Goal: Task Accomplishment & Management: Use online tool/utility

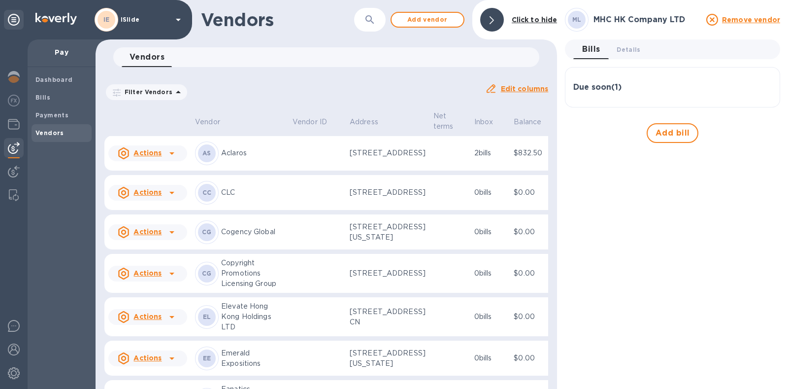
click at [500, 18] on div at bounding box center [492, 20] width 24 height 24
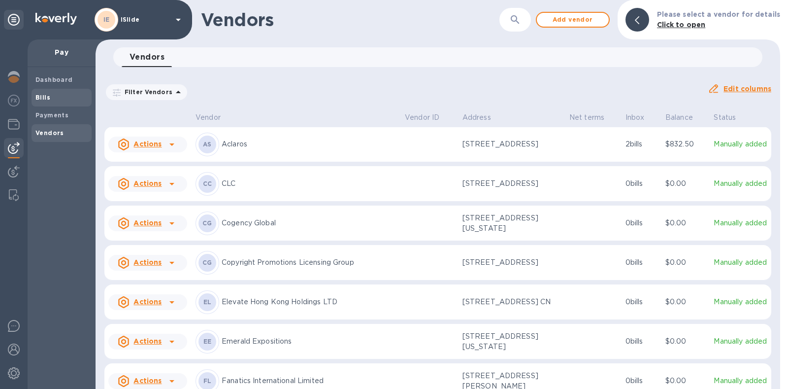
click at [57, 97] on span "Bills" at bounding box center [61, 98] width 52 height 10
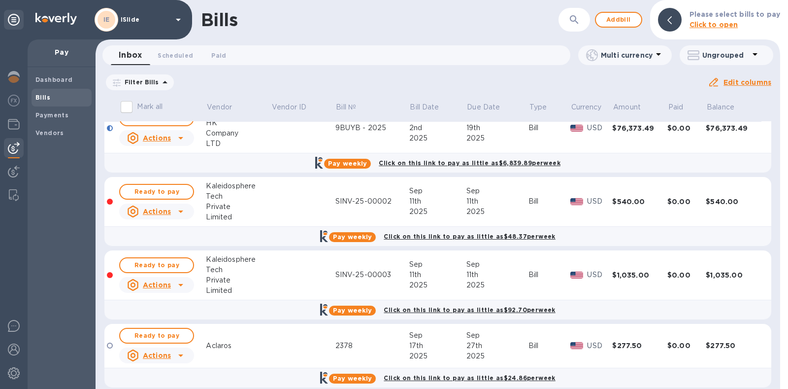
scroll to position [20, 0]
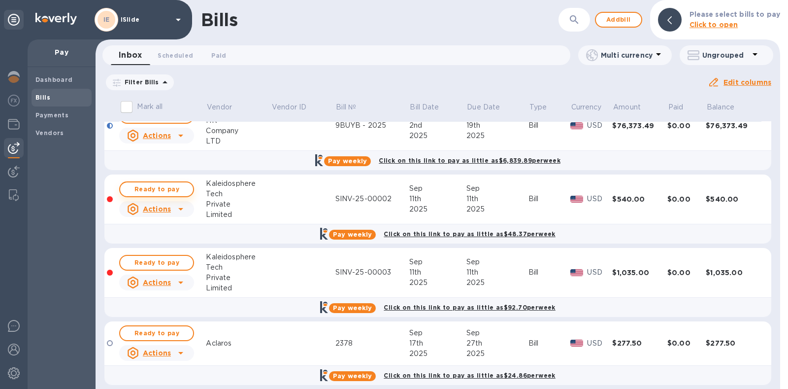
click at [150, 188] on span "Ready to pay" at bounding box center [156, 189] width 57 height 12
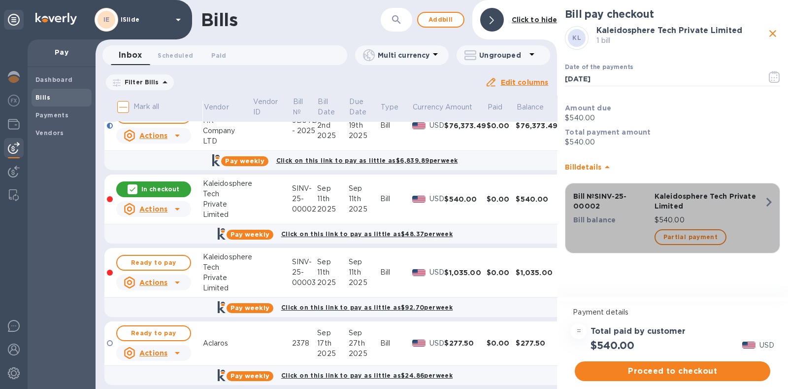
drag, startPoint x: 616, startPoint y: 205, endPoint x: 605, endPoint y: 199, distance: 12.6
click at [605, 199] on p "Bill № SINV-25-00002" at bounding box center [612, 201] width 77 height 20
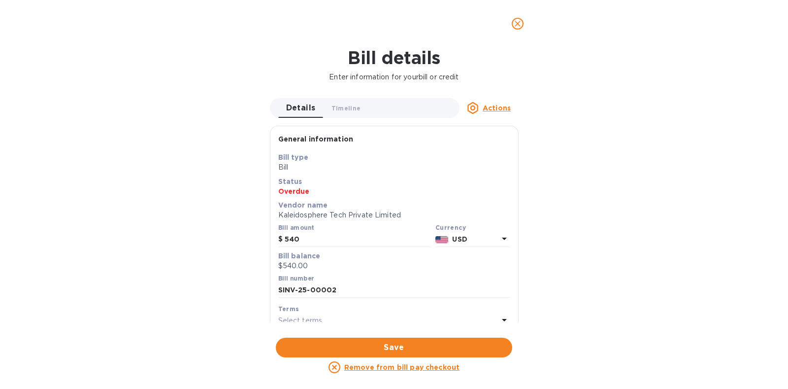
click at [517, 23] on icon "close" at bounding box center [518, 24] width 6 height 6
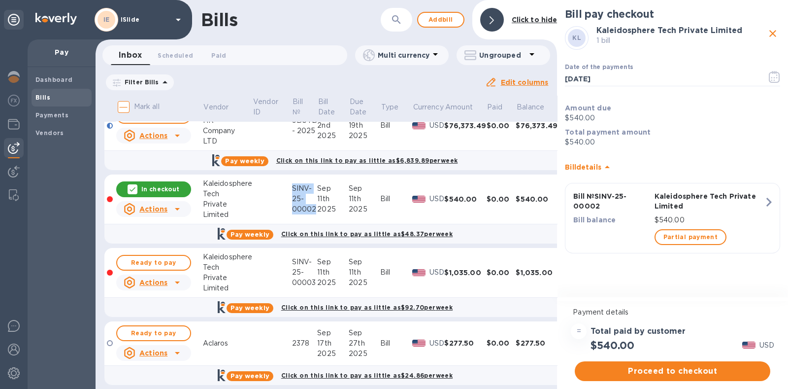
drag, startPoint x: 291, startPoint y: 186, endPoint x: 315, endPoint y: 211, distance: 35.2
click at [315, 211] on tr "In checkout Actions Kaleidosphere Tech Private Limited SINV-25-00002 [DATE] [DA…" at bounding box center [335, 199] width 462 height 50
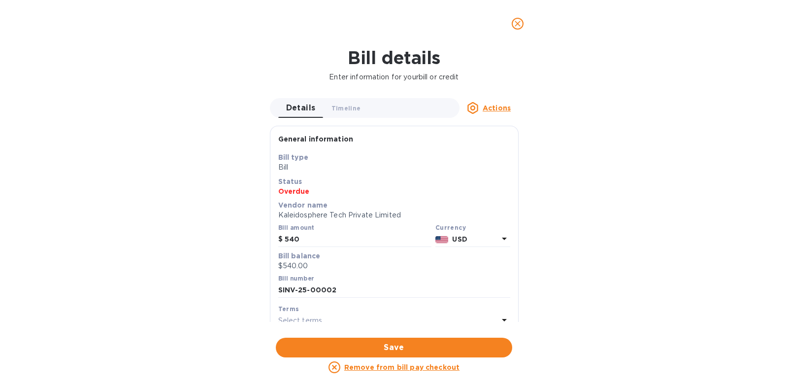
click at [516, 29] on span "close" at bounding box center [518, 24] width 12 height 12
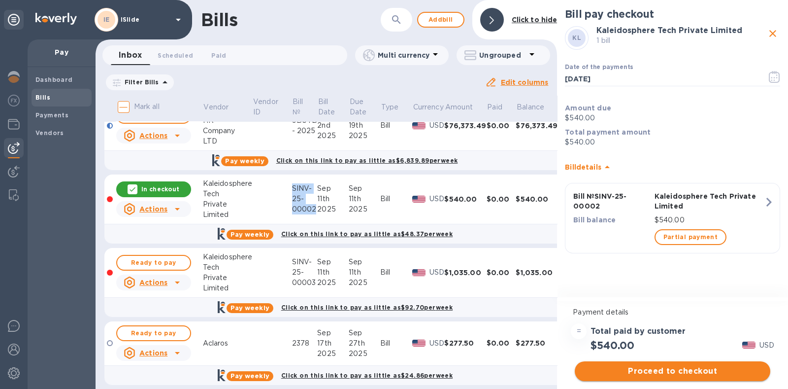
click at [666, 365] on span "Proceed to checkout" at bounding box center [673, 371] width 180 height 12
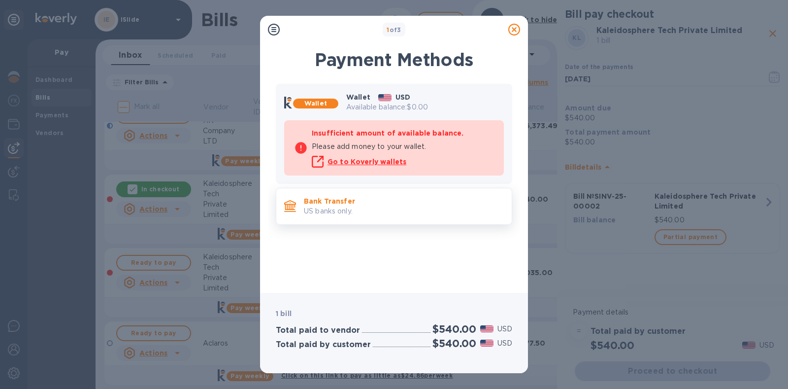
click at [415, 213] on p "US banks only." at bounding box center [404, 211] width 200 height 10
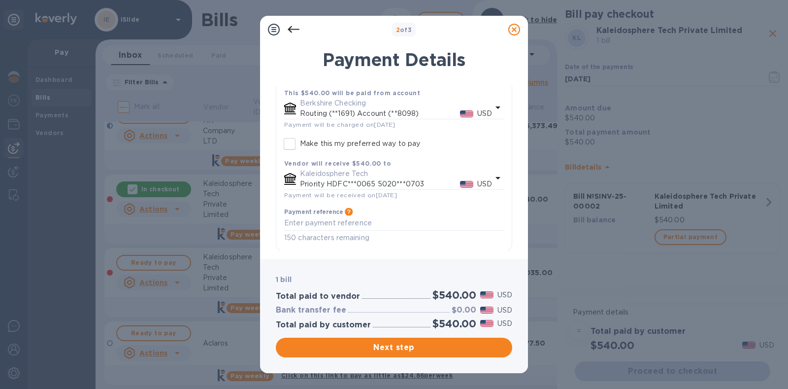
scroll to position [73, 0]
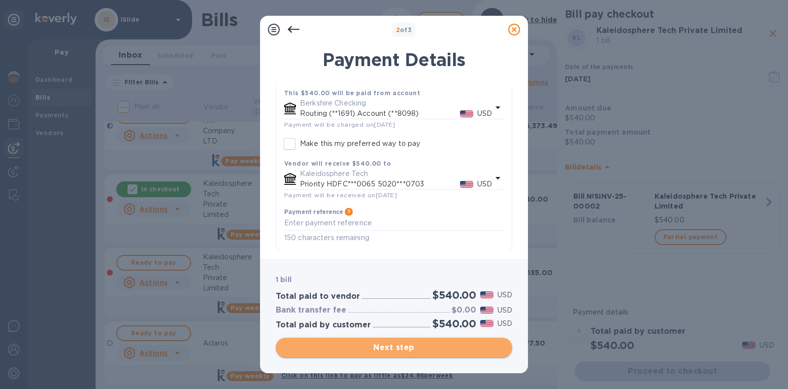
click at [379, 343] on span "Next step" at bounding box center [394, 348] width 221 height 12
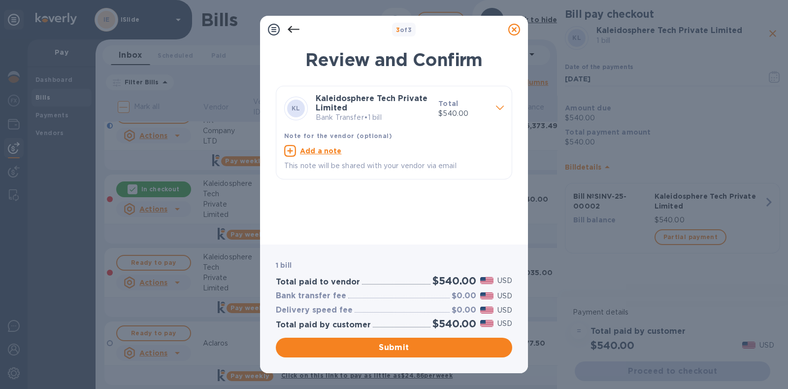
click at [327, 148] on u "Add a note" at bounding box center [321, 151] width 42 height 8
click at [327, 150] on textarea at bounding box center [386, 152] width 204 height 8
type textarea "INV 25-00002"
click at [376, 346] on span "Submit" at bounding box center [394, 348] width 221 height 12
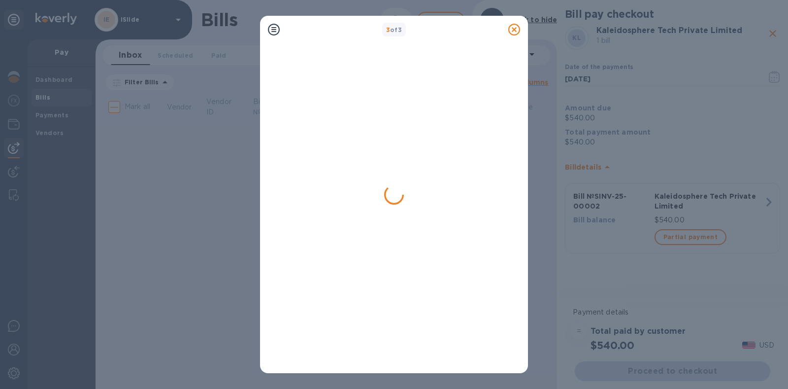
scroll to position [0, 0]
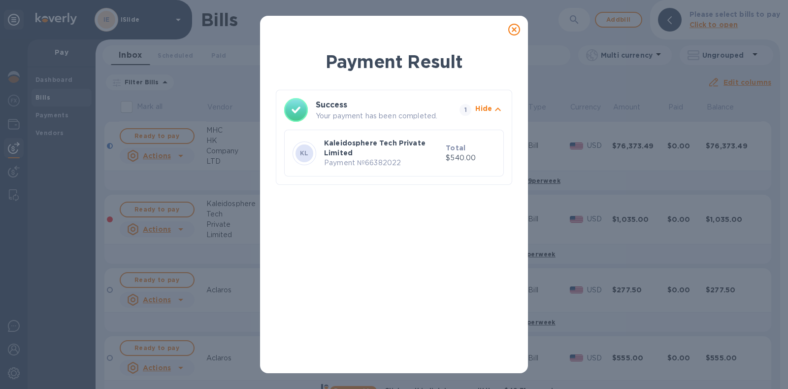
click at [515, 28] on icon at bounding box center [515, 30] width 12 height 12
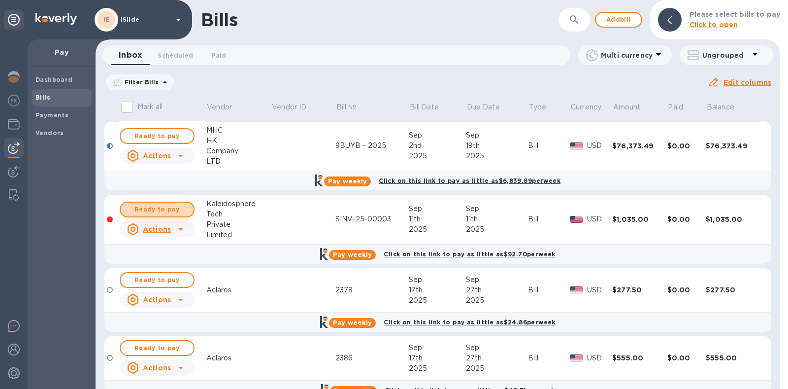
click at [165, 210] on span "Ready to pay" at bounding box center [157, 210] width 57 height 12
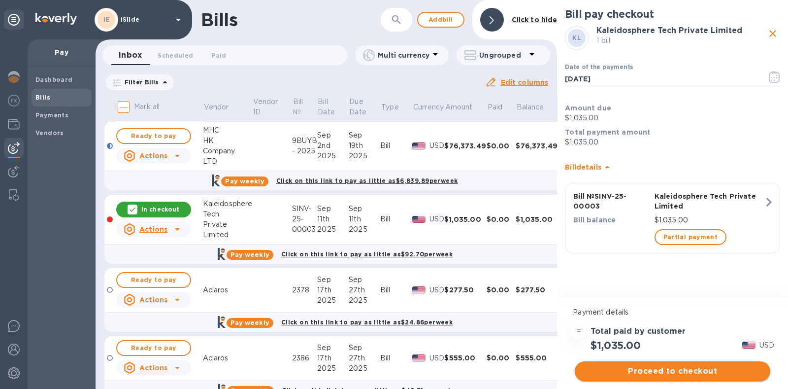
click at [660, 370] on span "Proceed to checkout" at bounding box center [673, 371] width 180 height 12
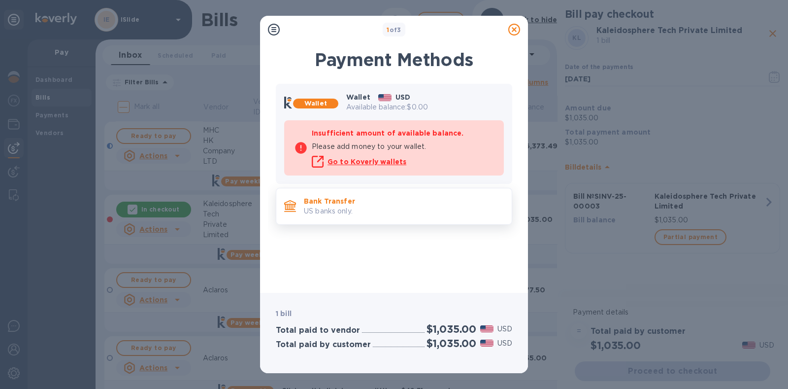
click at [397, 207] on p "US banks only." at bounding box center [404, 211] width 200 height 10
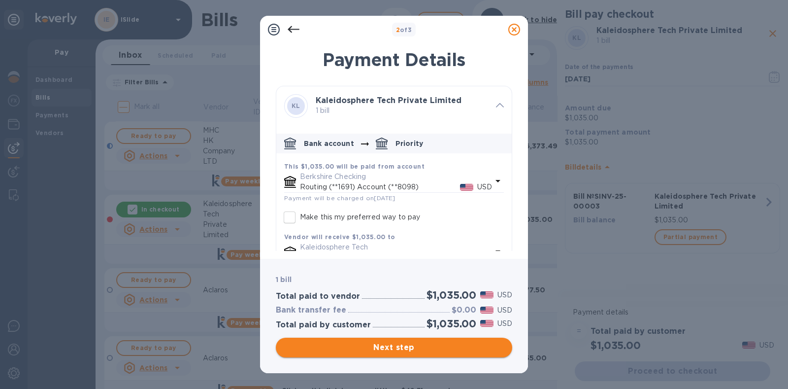
click at [402, 349] on span "Next step" at bounding box center [394, 348] width 221 height 12
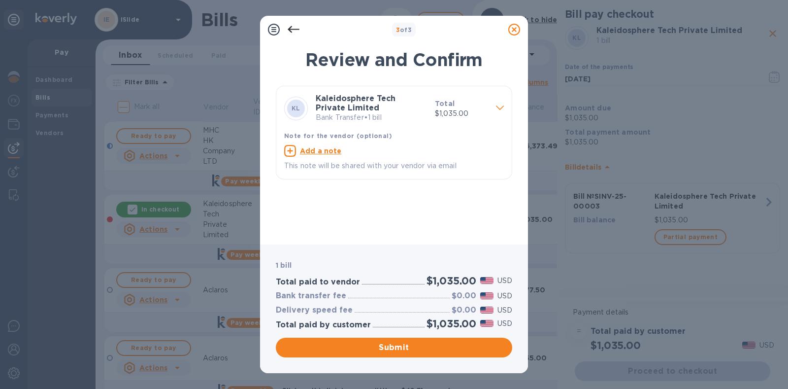
click at [324, 150] on u "Add a note" at bounding box center [321, 151] width 42 height 8
type textarea "V"
type textarea "INV 25-00003"
click at [369, 346] on span "Submit" at bounding box center [394, 348] width 221 height 12
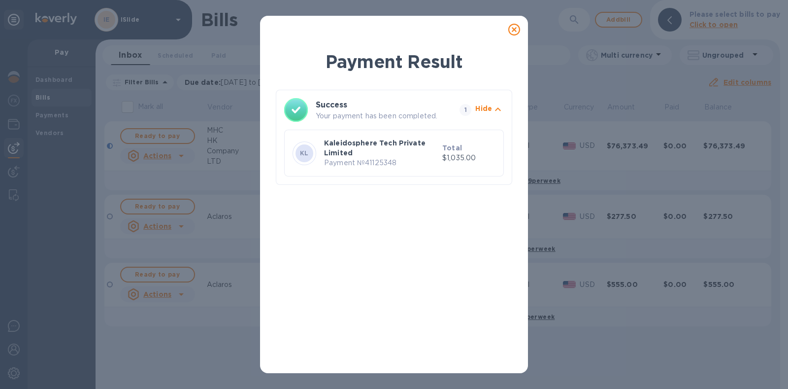
click at [512, 30] on icon at bounding box center [515, 30] width 12 height 12
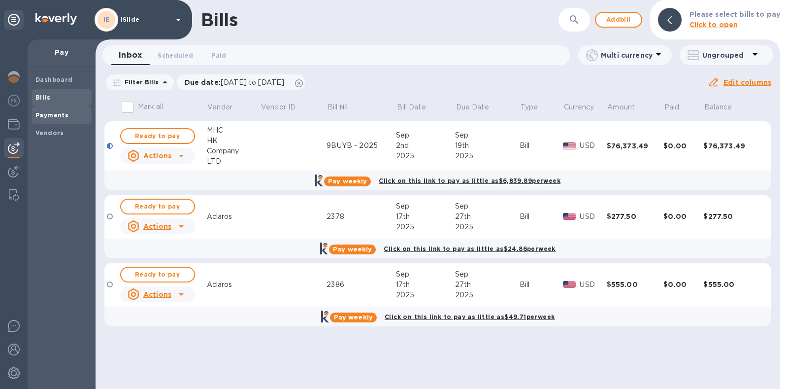
click at [56, 117] on b "Payments" at bounding box center [51, 114] width 33 height 7
